Goal: Task Accomplishment & Management: Manage account settings

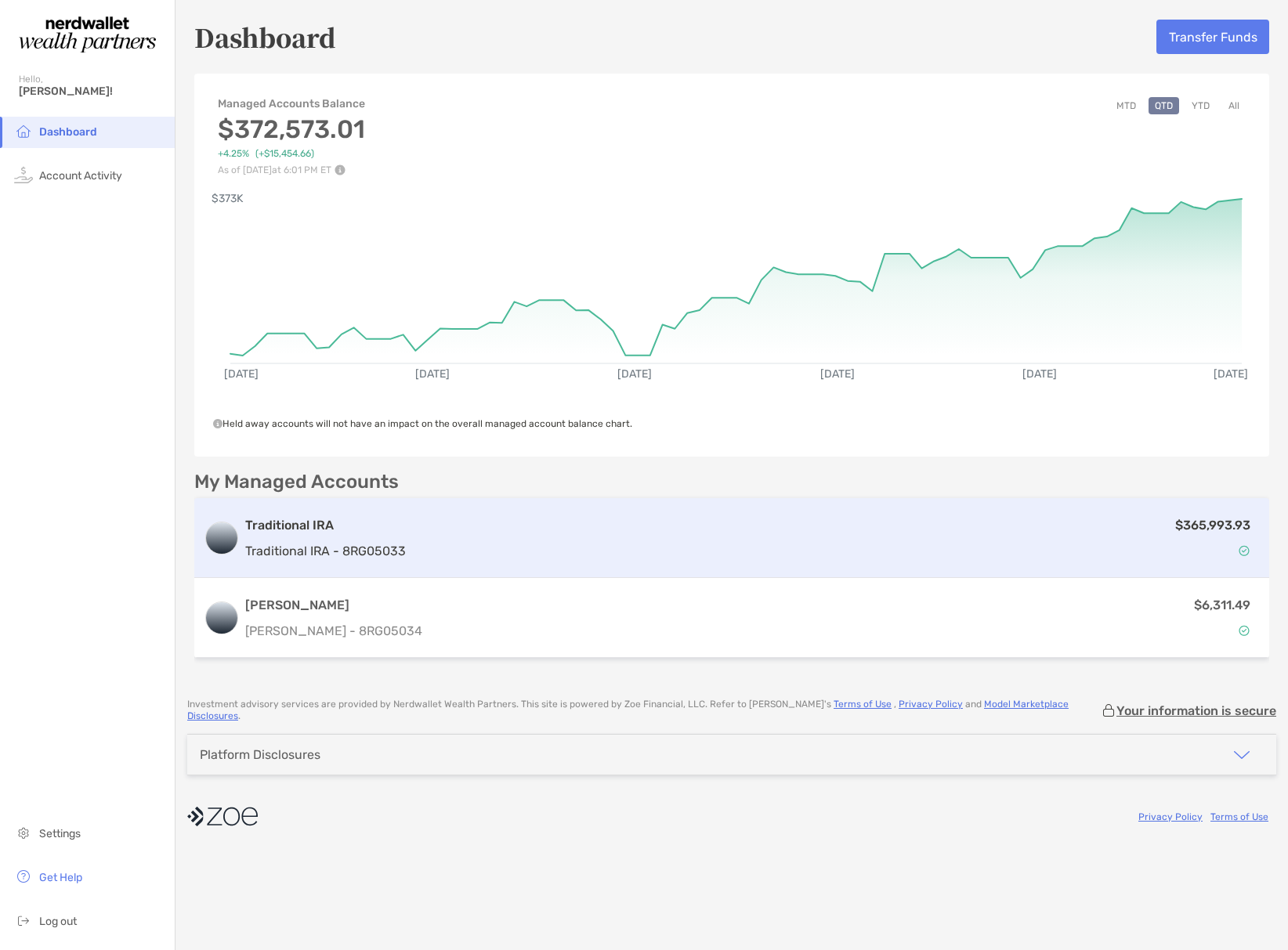
click at [722, 548] on div "$365,993.93" at bounding box center [836, 539] width 848 height 46
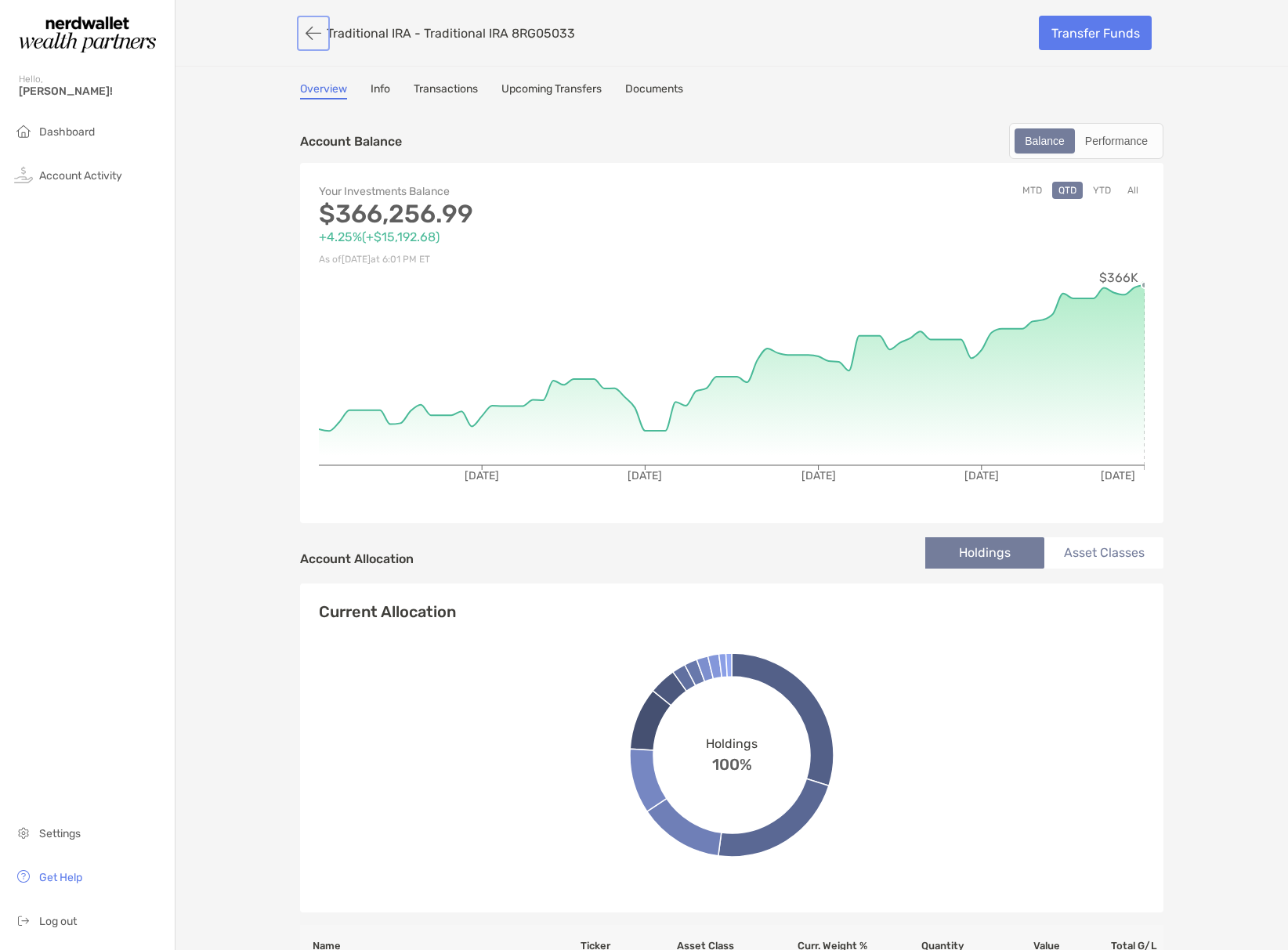
click at [309, 32] on button "button" at bounding box center [314, 33] width 27 height 29
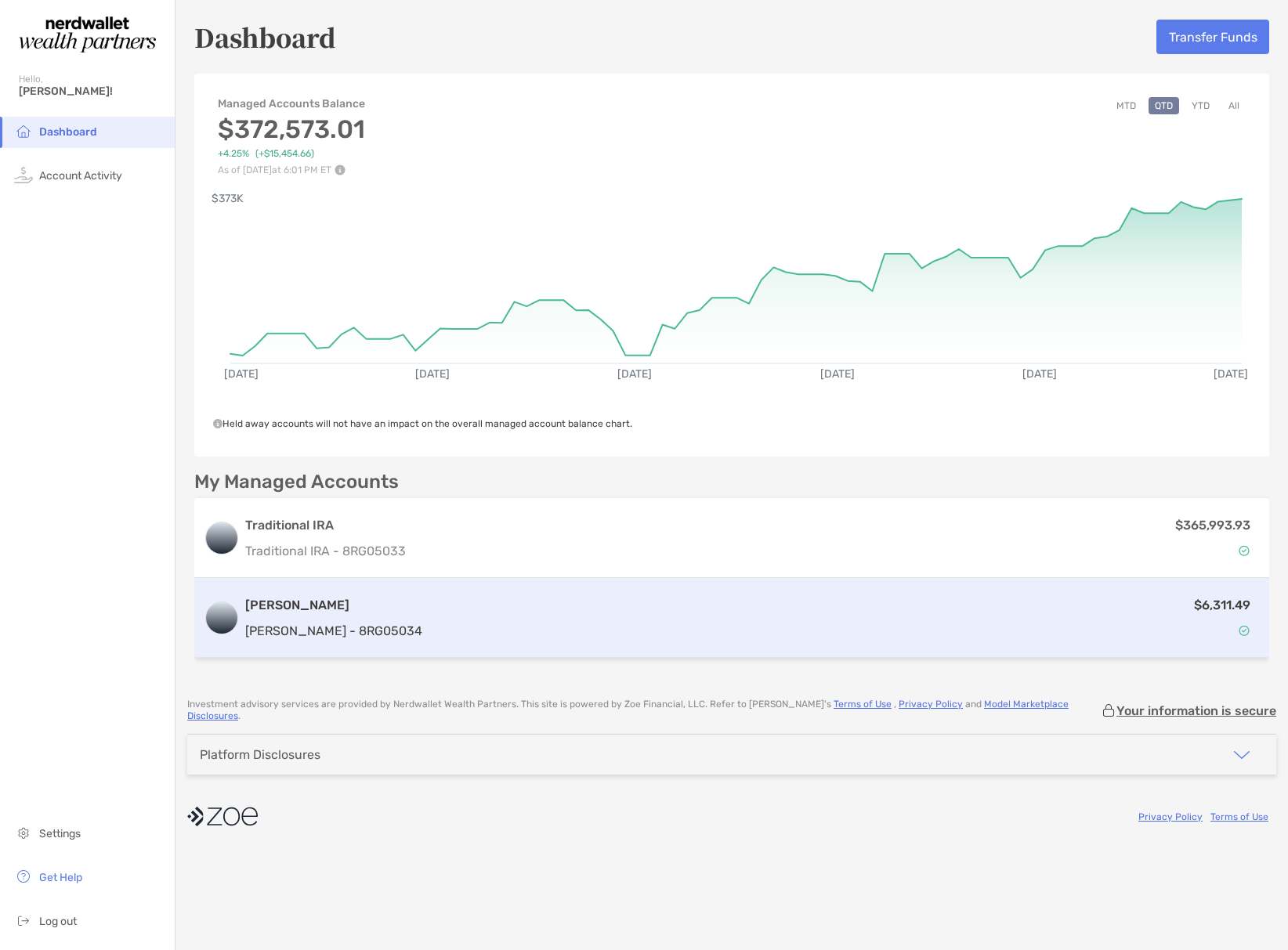
click at [1084, 611] on div "$6,311.49" at bounding box center [844, 618] width 832 height 46
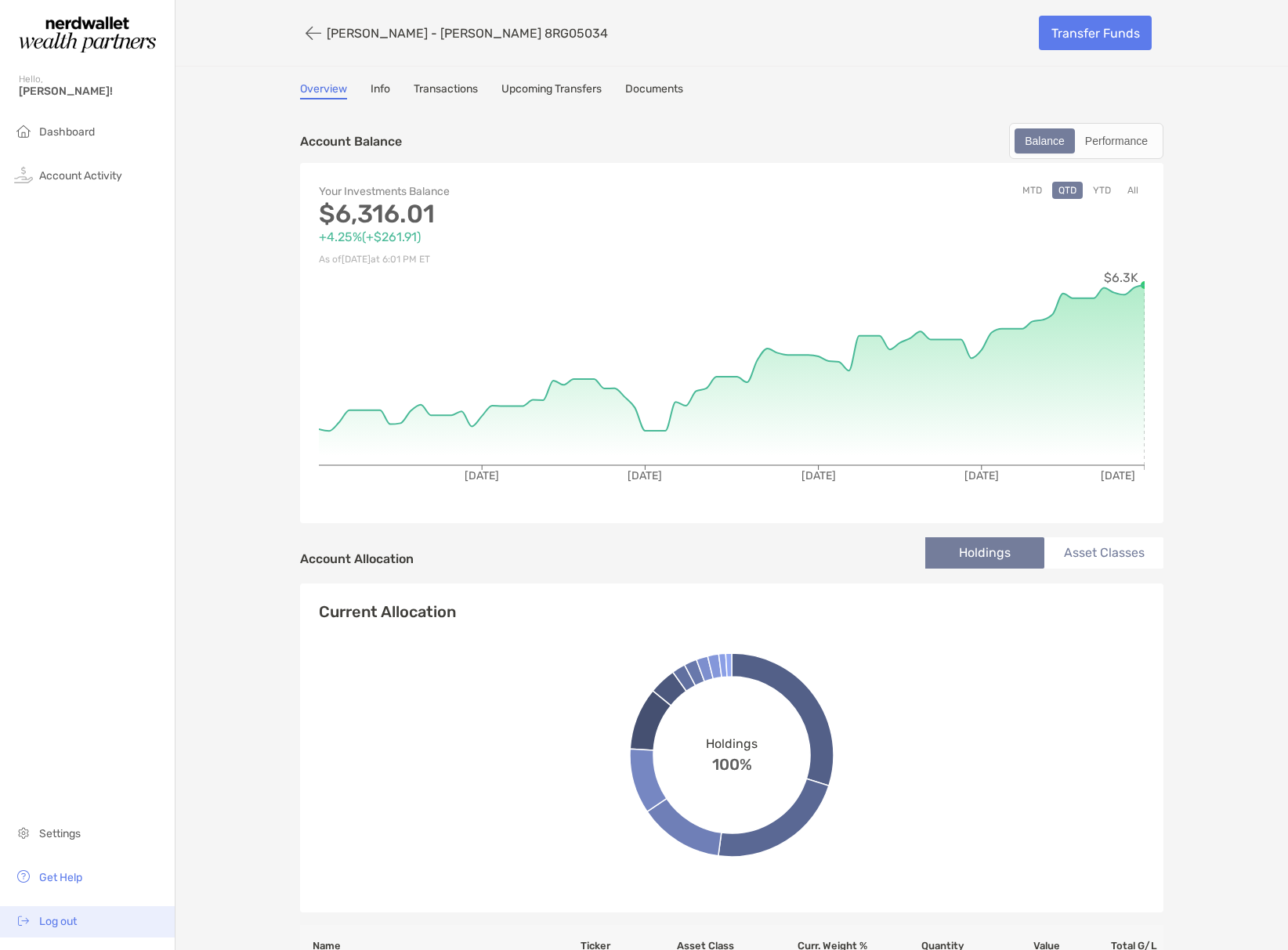
click at [46, 924] on span "Log out" at bounding box center [57, 921] width 37 height 13
